Goal: Task Accomplishment & Management: Complete application form

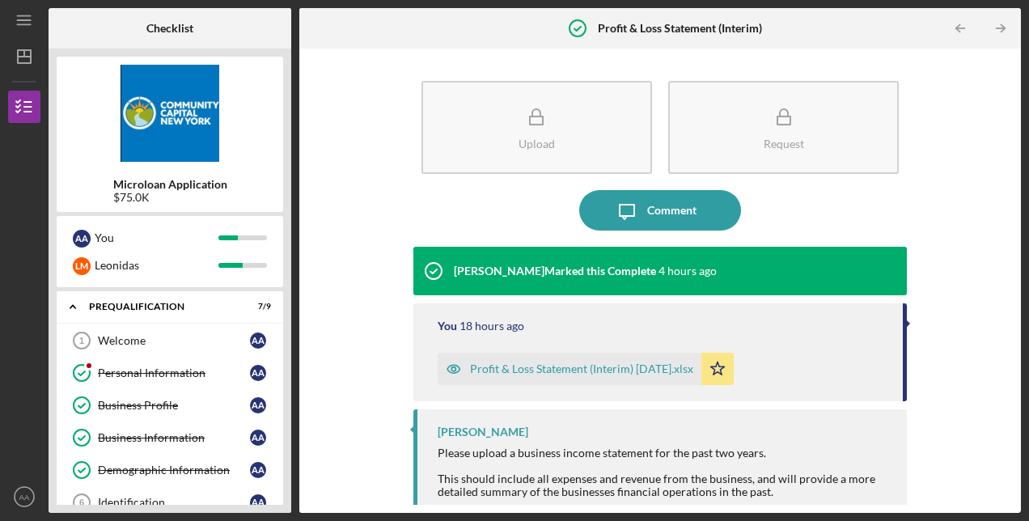
scroll to position [466, 0]
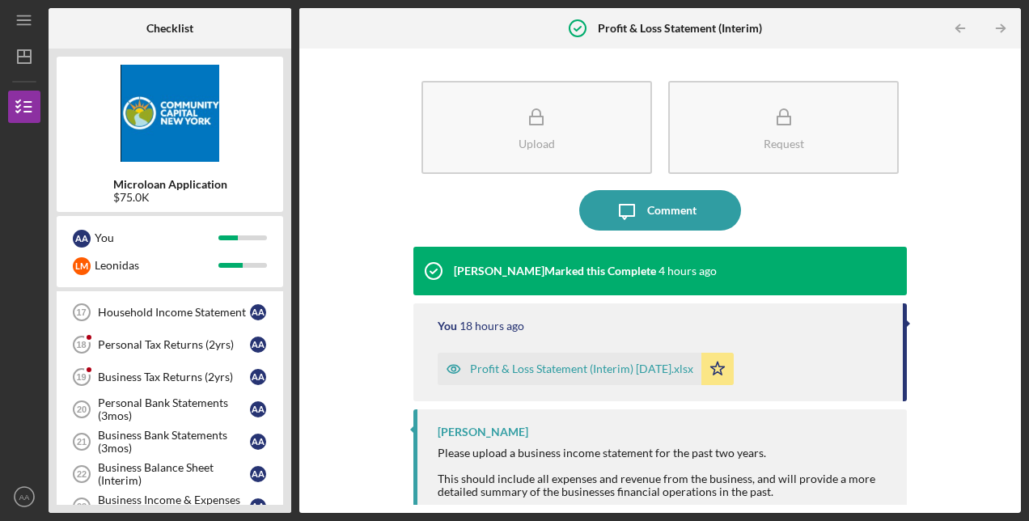
click at [16, 500] on icon "AA" at bounding box center [24, 497] width 32 height 40
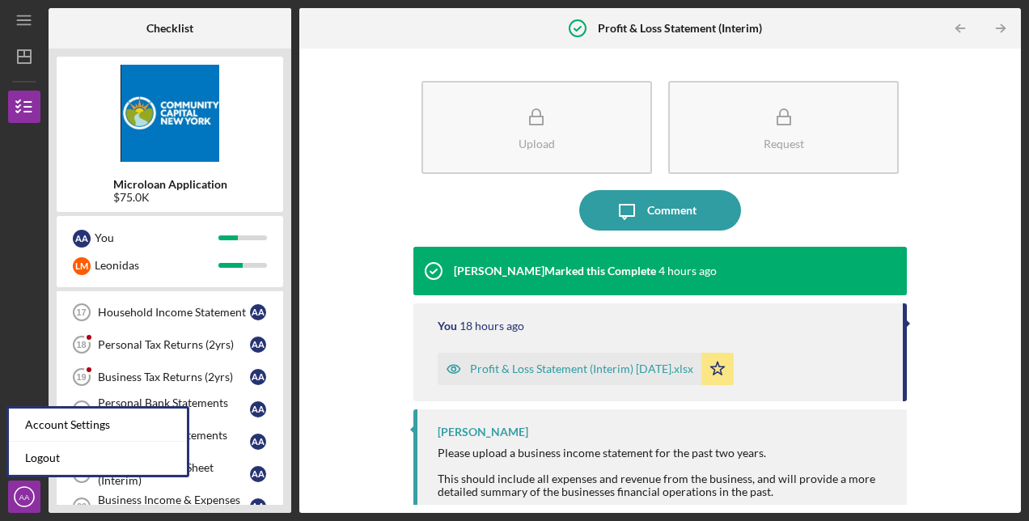
click at [53, 466] on link "Logout" at bounding box center [98, 458] width 178 height 33
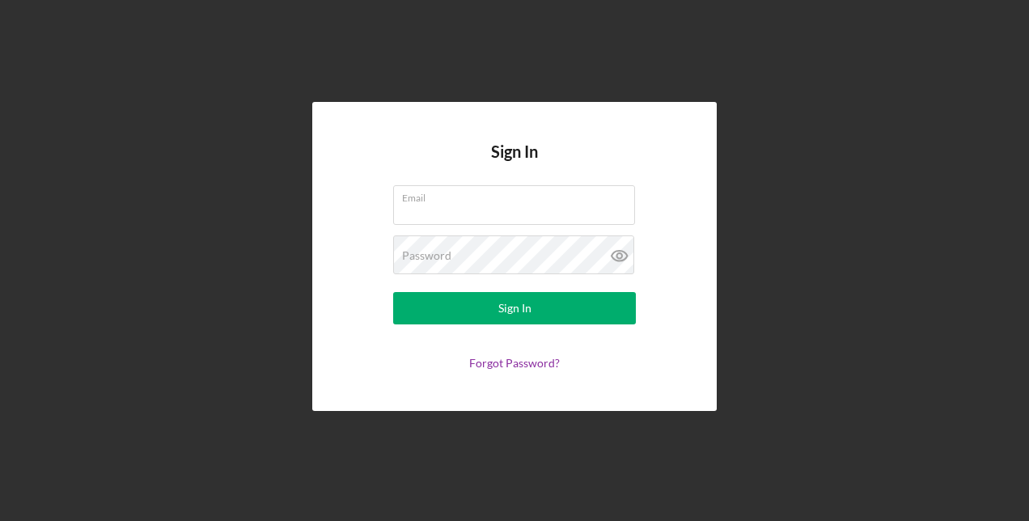
type input "[EMAIL_ADDRESS][DOMAIN_NAME]"
click at [519, 305] on div "Sign In" at bounding box center [514, 308] width 33 height 32
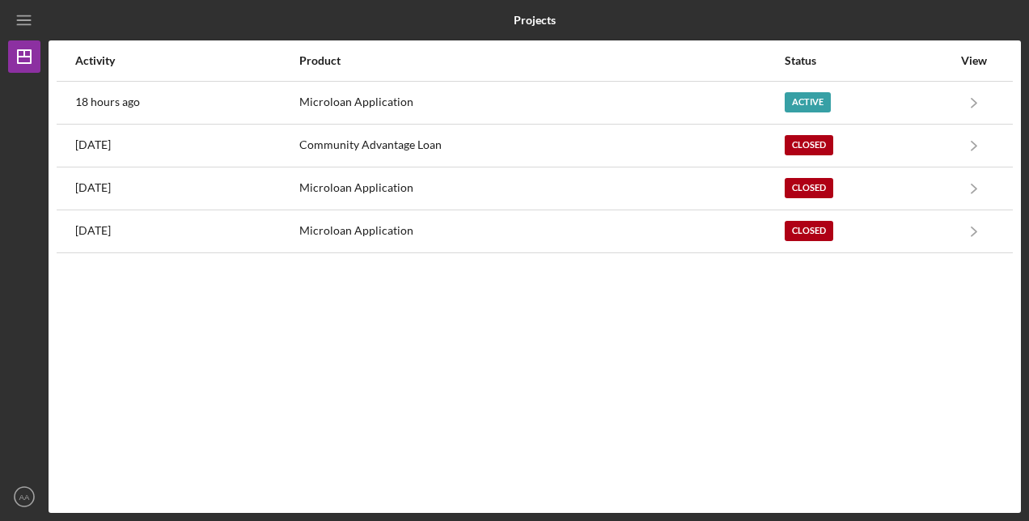
click at [515, 108] on div "Microloan Application" at bounding box center [541, 103] width 484 height 40
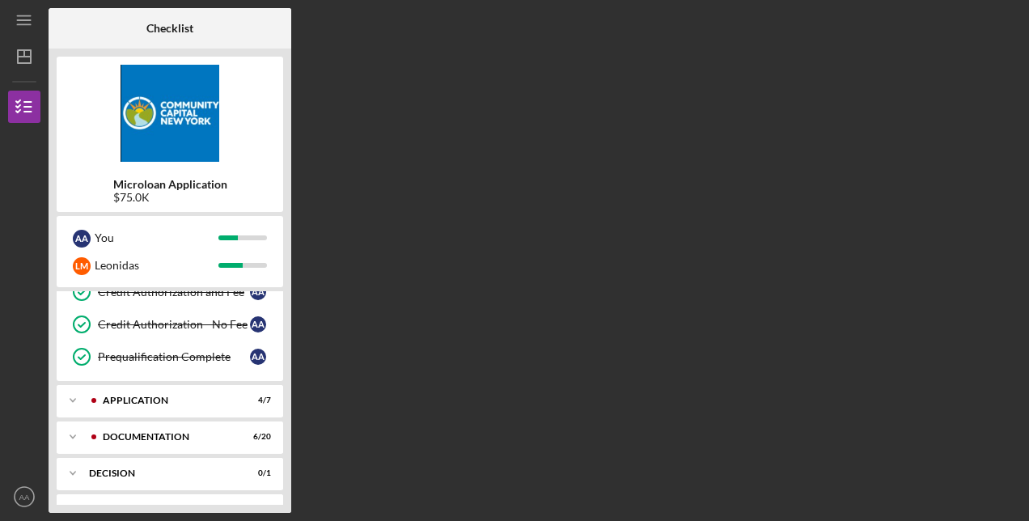
scroll to position [304, 0]
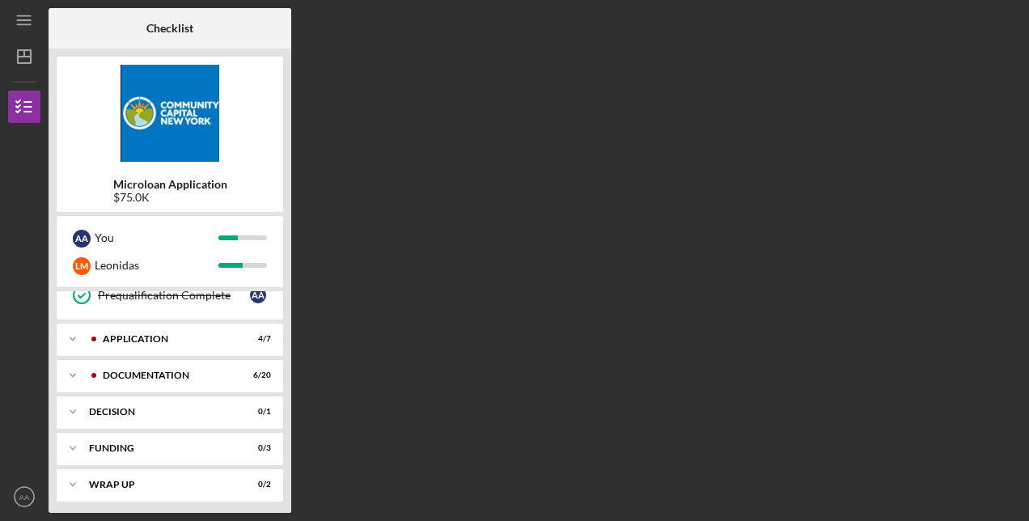
click at [89, 373] on div "Documentation" at bounding box center [164, 376] width 150 height 10
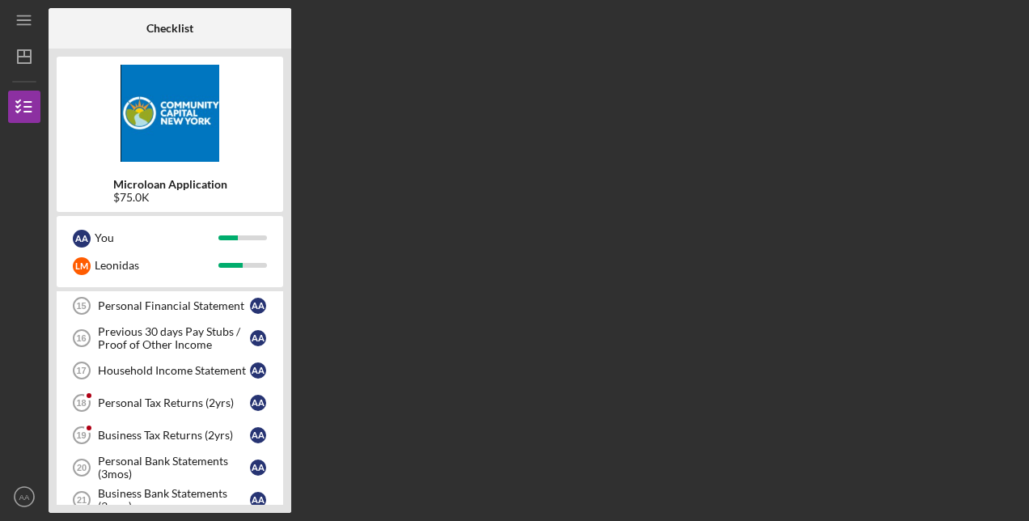
scroll to position [547, 0]
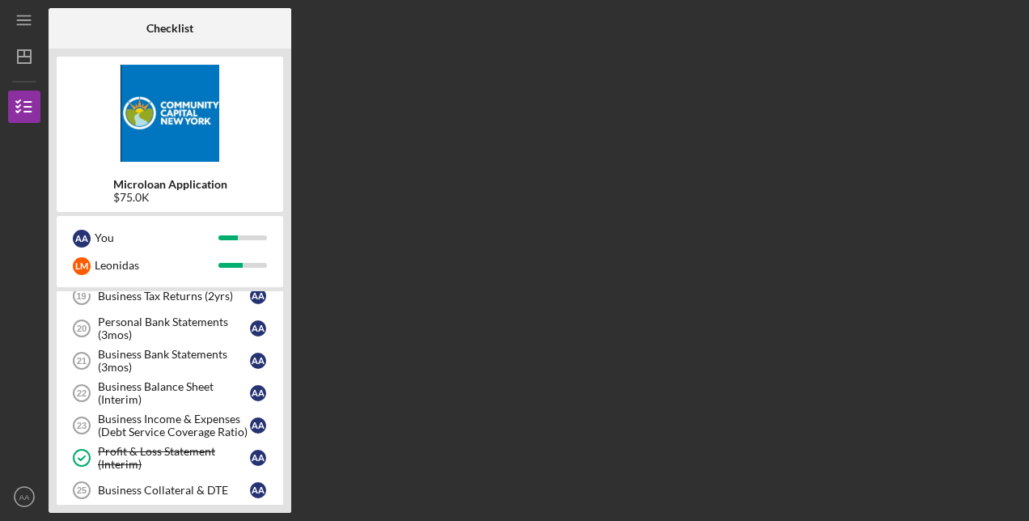
click at [145, 383] on div "Business Balance Sheet (Interim)" at bounding box center [174, 393] width 152 height 26
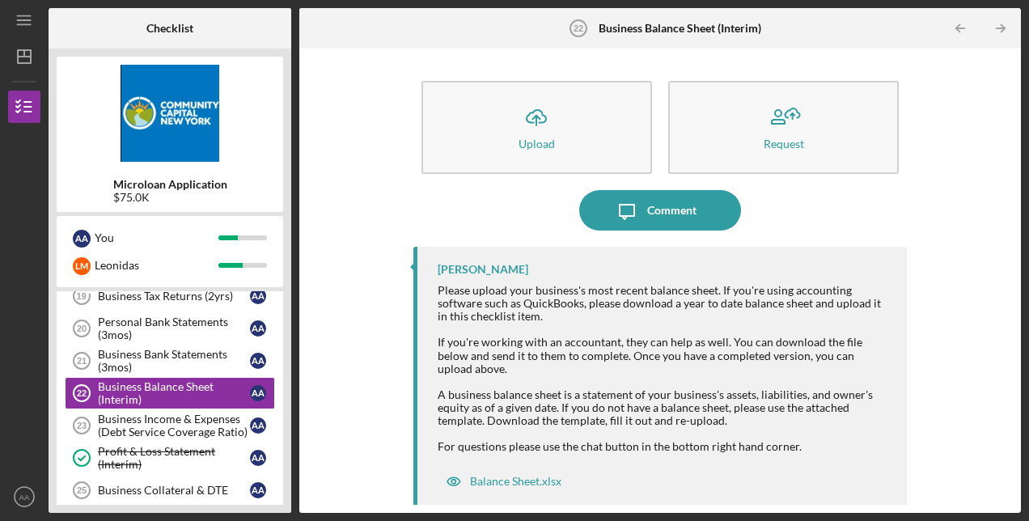
click at [545, 144] on div "Upload" at bounding box center [537, 144] width 36 height 12
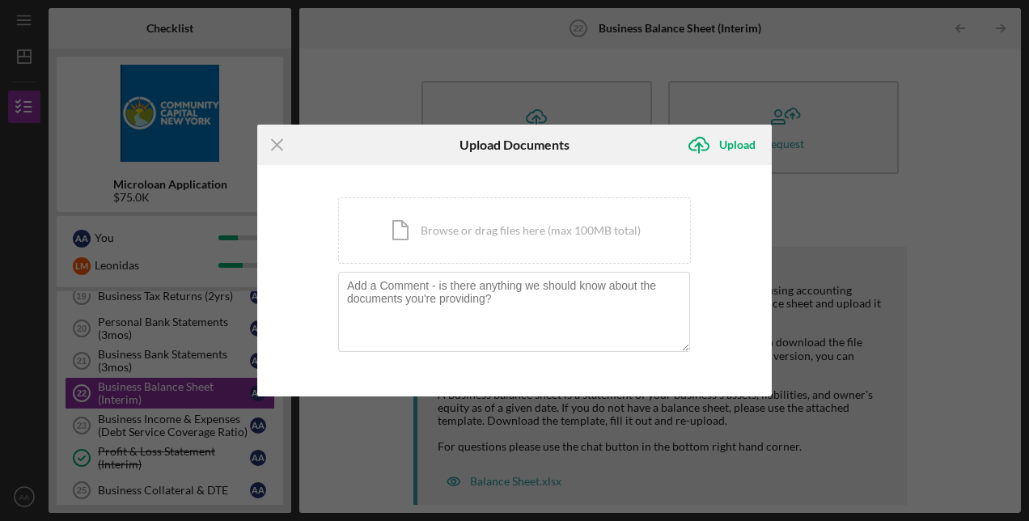
click at [450, 230] on div "Icon/Document Browse or drag files here (max 100MB total) Tap to choose files o…" at bounding box center [514, 230] width 353 height 66
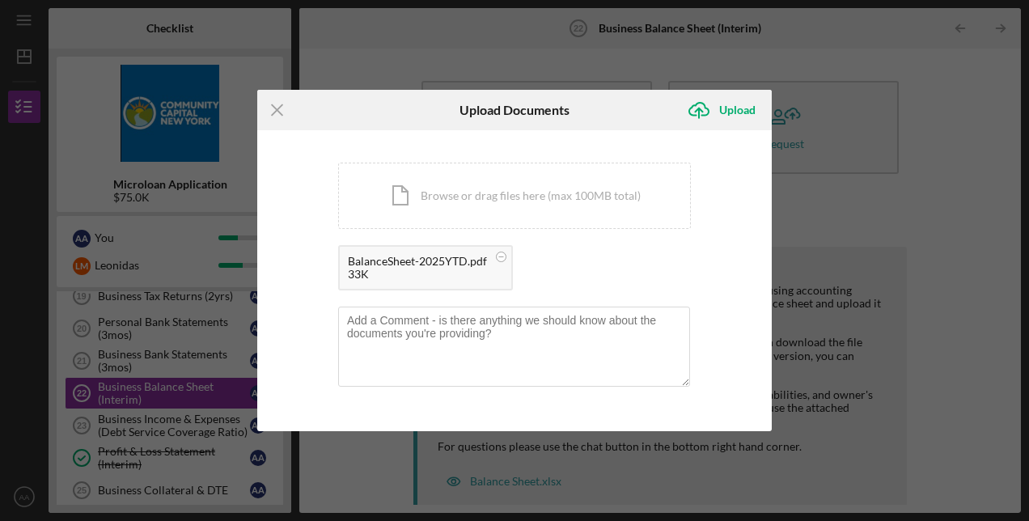
click at [732, 112] on div "Upload" at bounding box center [737, 110] width 36 height 32
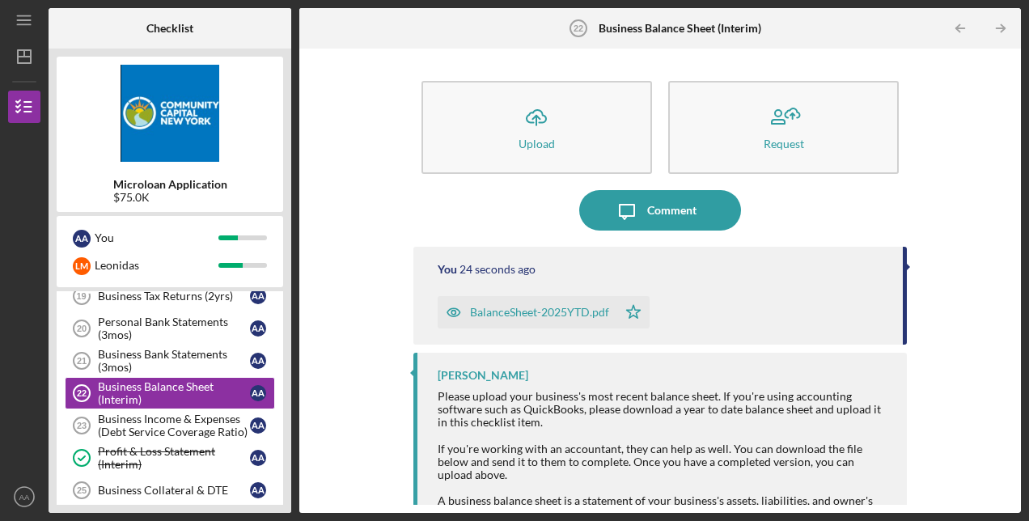
click at [220, 383] on div "Business Balance Sheet (Interim)" at bounding box center [174, 393] width 152 height 26
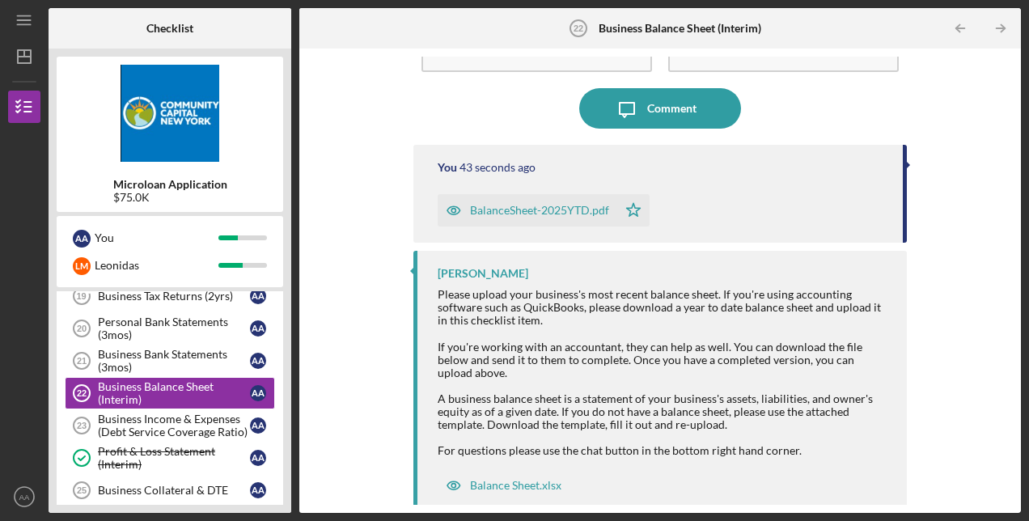
click at [539, 479] on div "Balance Sheet.xlsx" at bounding box center [515, 485] width 91 height 13
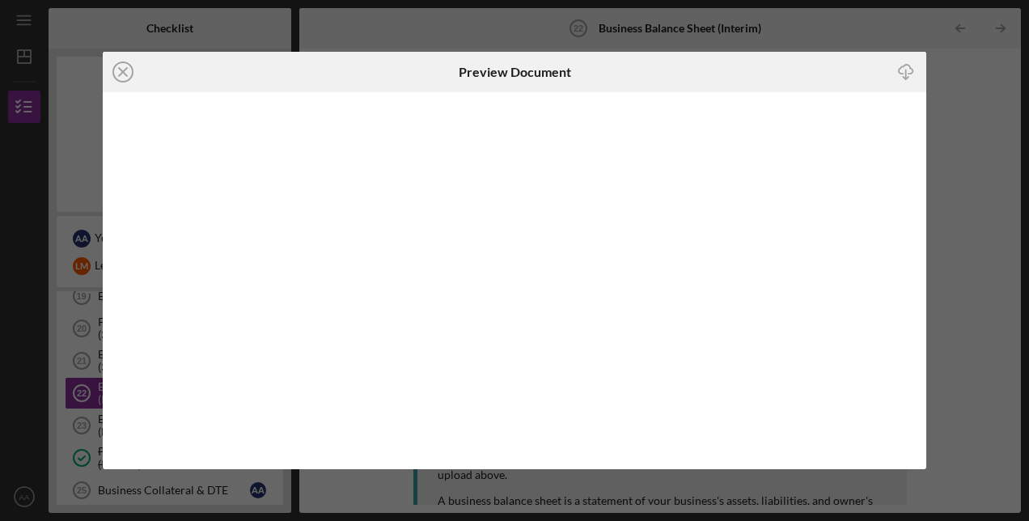
scroll to position [102, 0]
click at [129, 66] on icon "Icon/Close" at bounding box center [123, 72] width 40 height 40
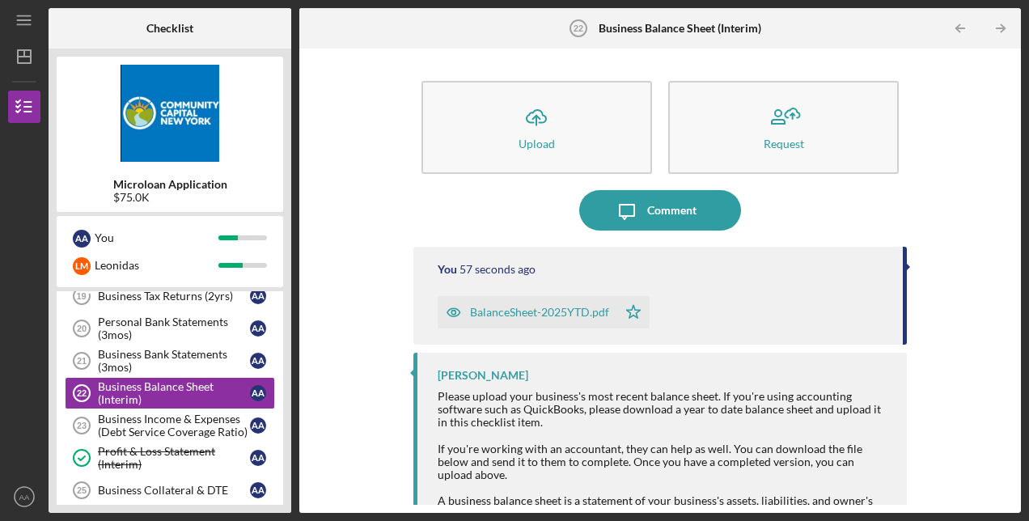
click at [160, 353] on div "Business Bank Statements (3mos)" at bounding box center [174, 361] width 152 height 26
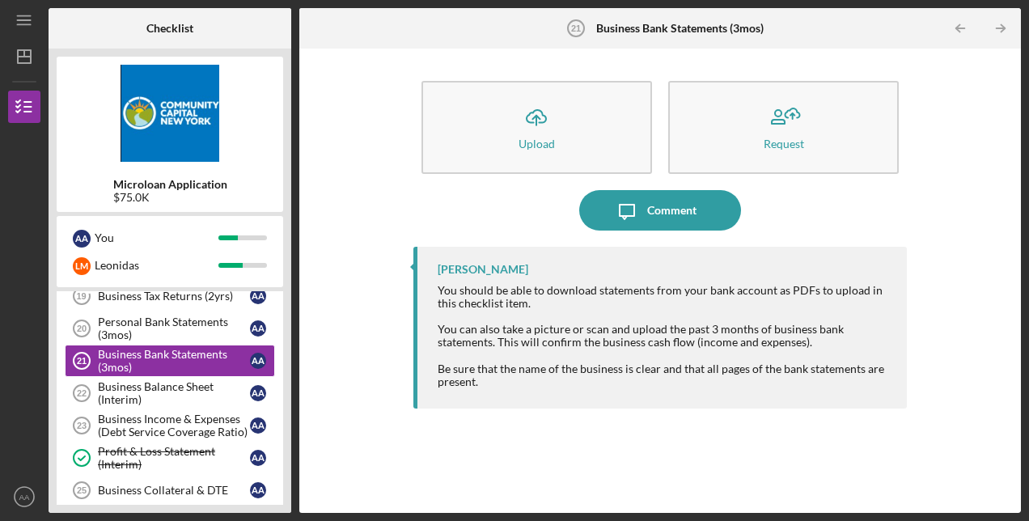
click at [150, 385] on div "Business Balance Sheet (Interim)" at bounding box center [174, 393] width 152 height 26
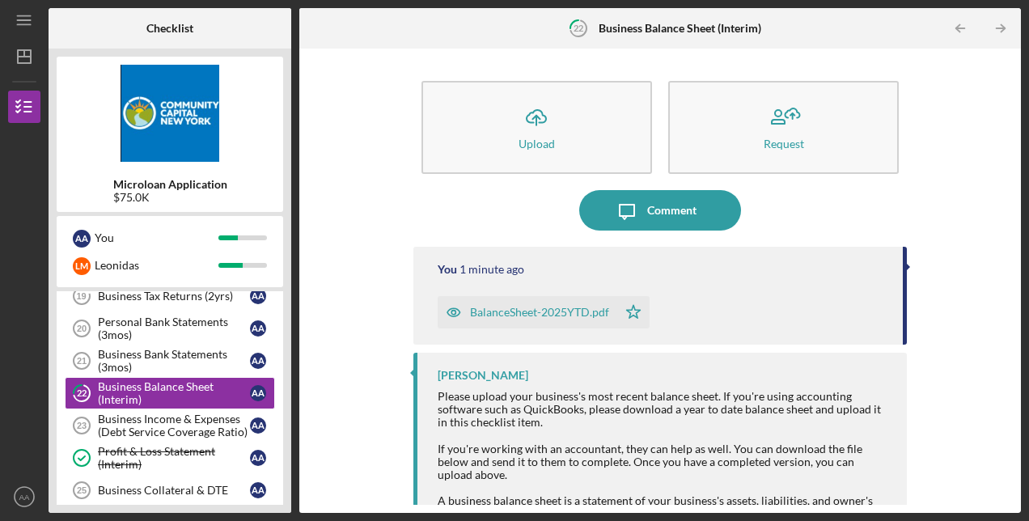
click at [582, 313] on div "BalanceSheet-2025YTD.pdf" at bounding box center [539, 312] width 139 height 13
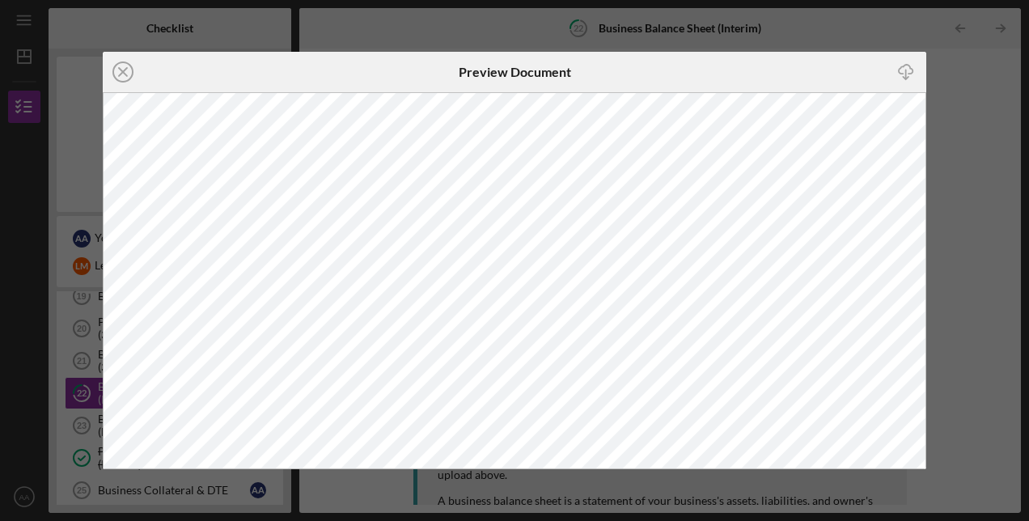
click at [122, 74] on icon "Icon/Close" at bounding box center [123, 72] width 40 height 40
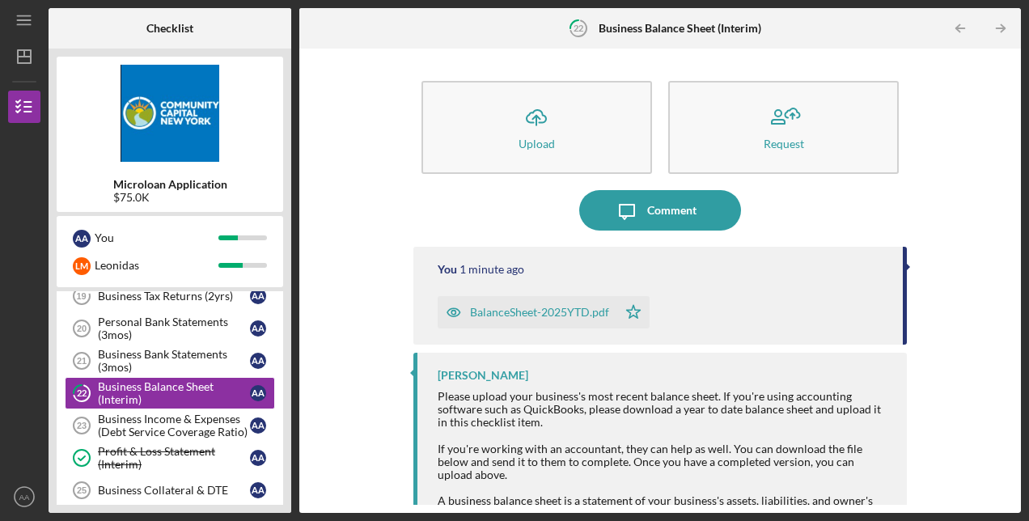
click at [969, 31] on icon "Icon/Table Pagination Arrow" at bounding box center [960, 29] width 36 height 36
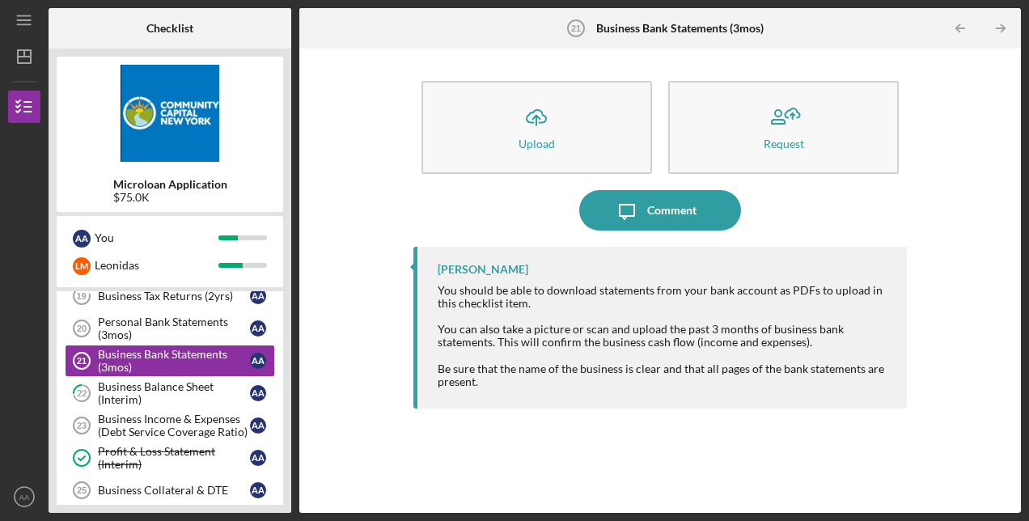
click at [1007, 32] on icon "Icon/Table Pagination Arrow" at bounding box center [1000, 29] width 36 height 36
